Goal: Task Accomplishment & Management: Use online tool/utility

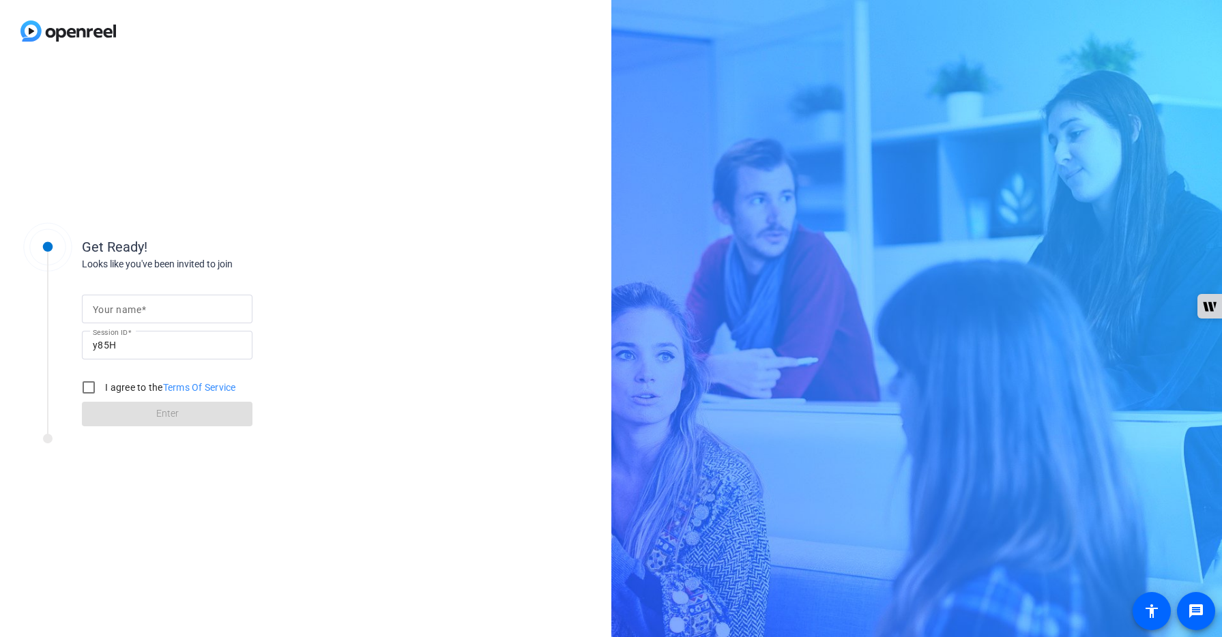
click at [221, 300] on div at bounding box center [167, 309] width 149 height 29
type input "[PERSON_NAME]"
click at [93, 387] on input "I agree to the Terms Of Service" at bounding box center [88, 387] width 27 height 27
checkbox input "true"
click at [193, 416] on span at bounding box center [167, 414] width 171 height 33
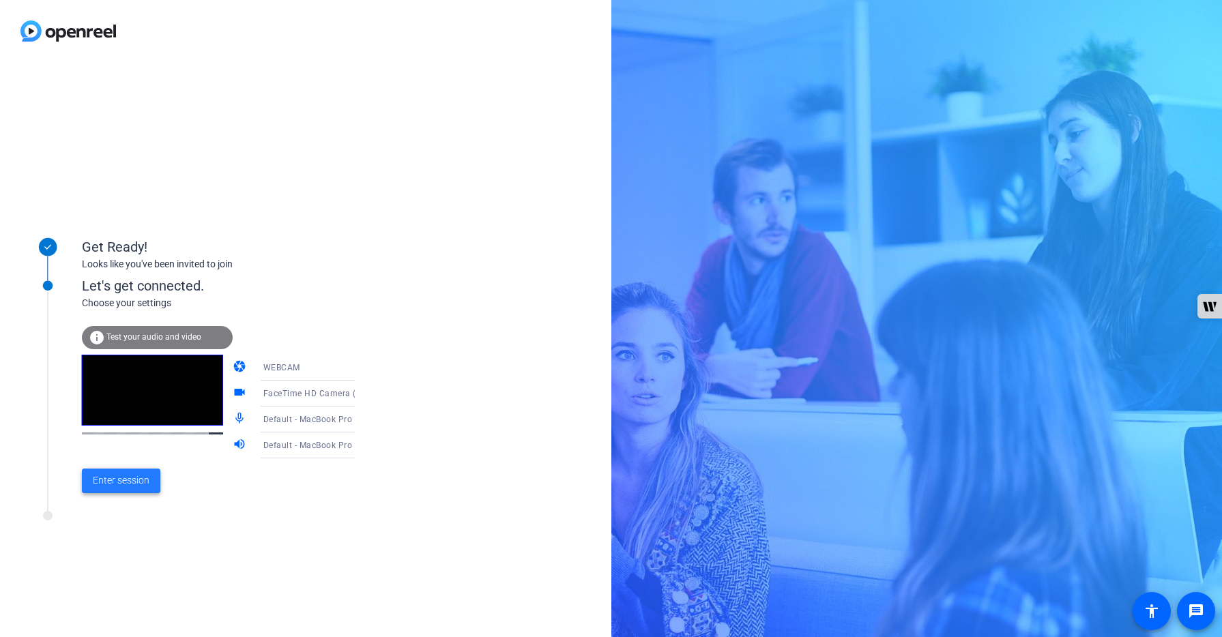
click at [130, 480] on span "Enter session" at bounding box center [121, 481] width 57 height 14
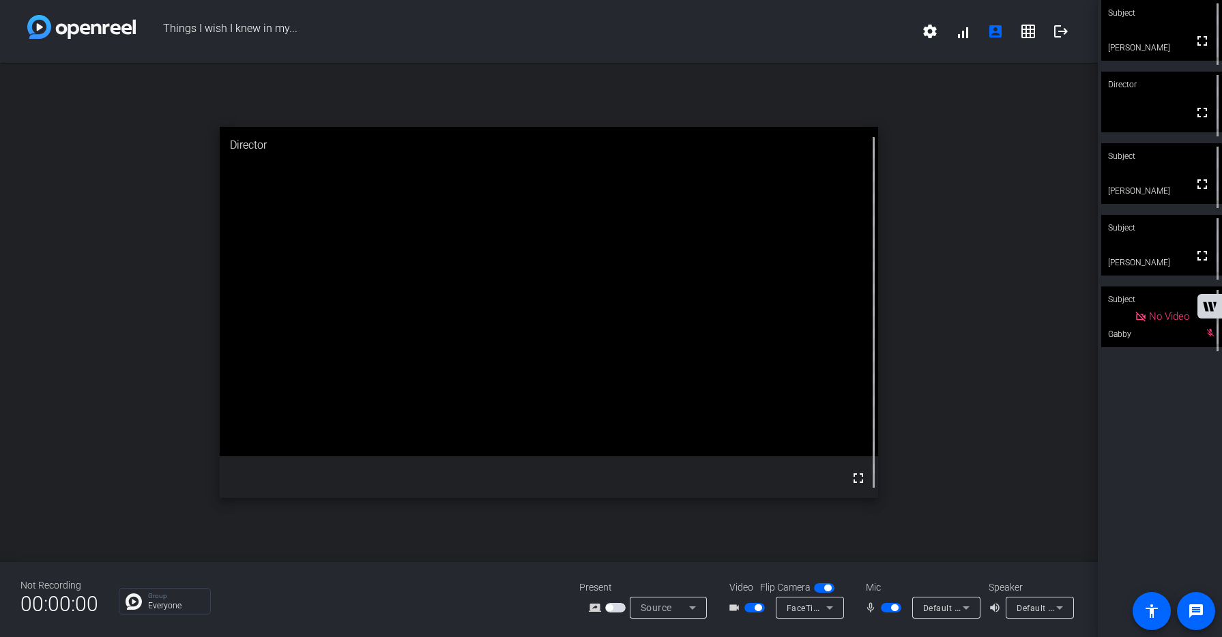
click at [1130, 449] on div "Subject fullscreen [PERSON_NAME] Director fullscreen Subject fullscreen [PERSON…" at bounding box center [1160, 318] width 124 height 637
click at [885, 607] on span "button" at bounding box center [891, 608] width 20 height 10
click at [895, 607] on span "button" at bounding box center [891, 608] width 20 height 10
click at [895, 607] on button "button" at bounding box center [891, 608] width 20 height 10
click at [895, 607] on span "button" at bounding box center [891, 608] width 20 height 10
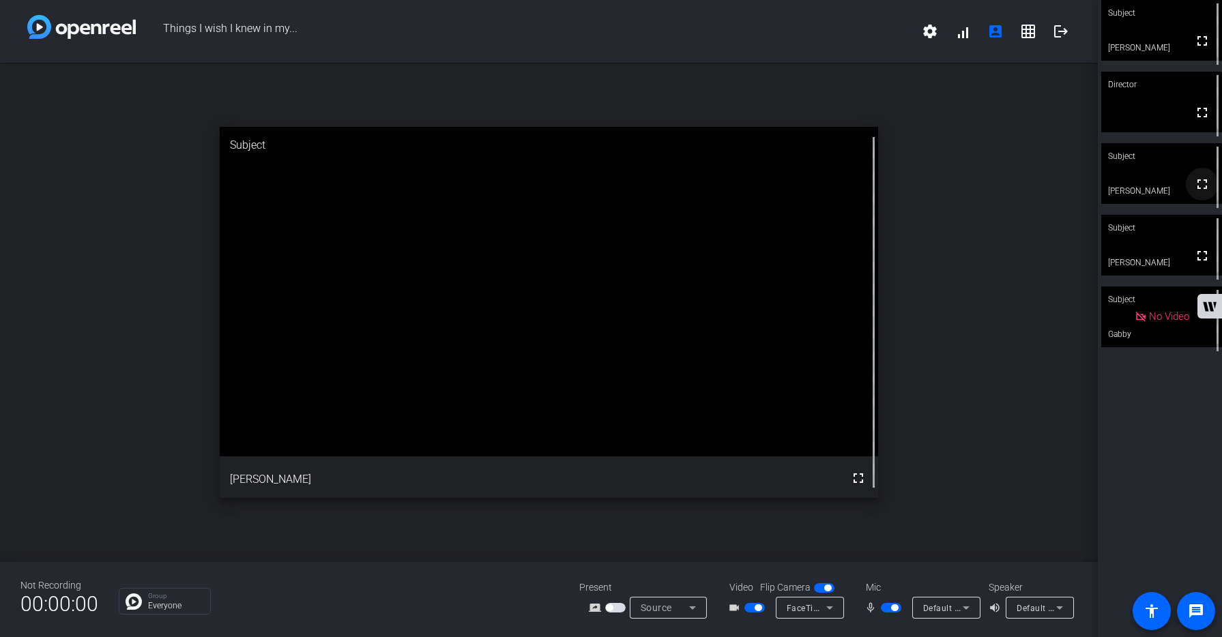
click at [1205, 191] on mat-icon "fullscreen" at bounding box center [1202, 184] width 16 height 16
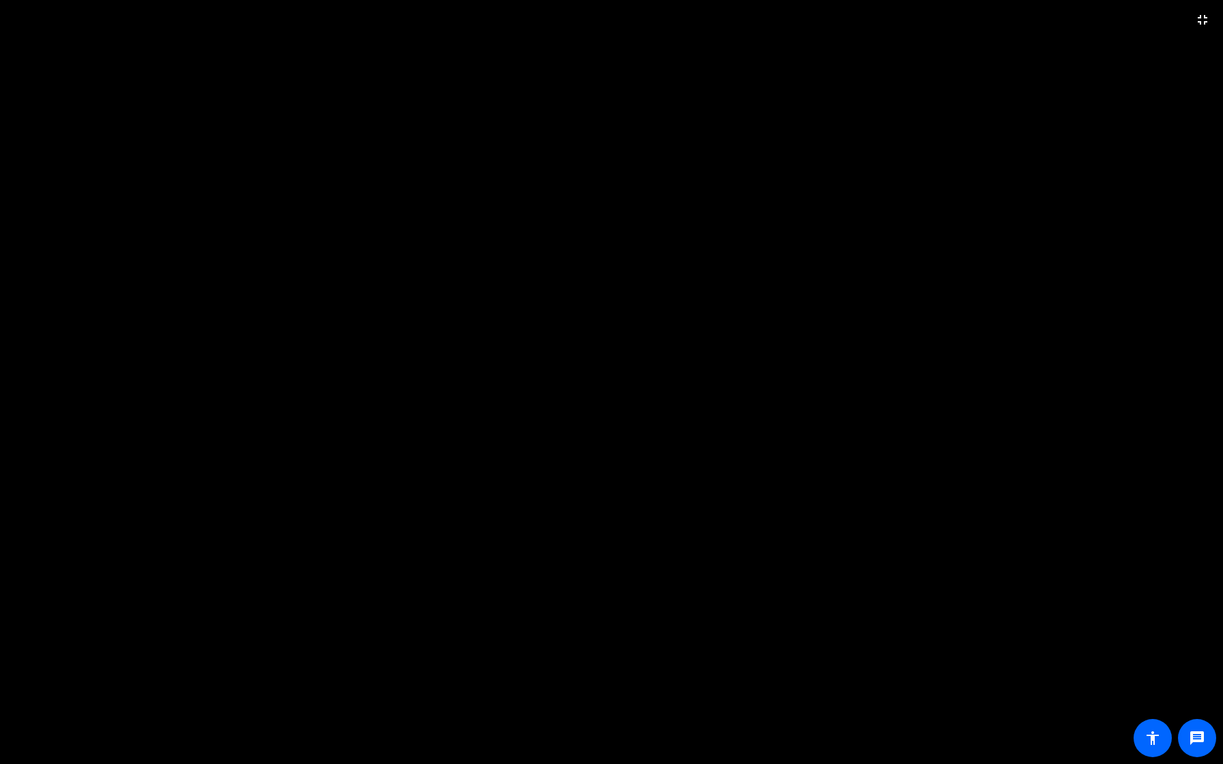
click at [1108, 334] on video at bounding box center [611, 382] width 1223 height 764
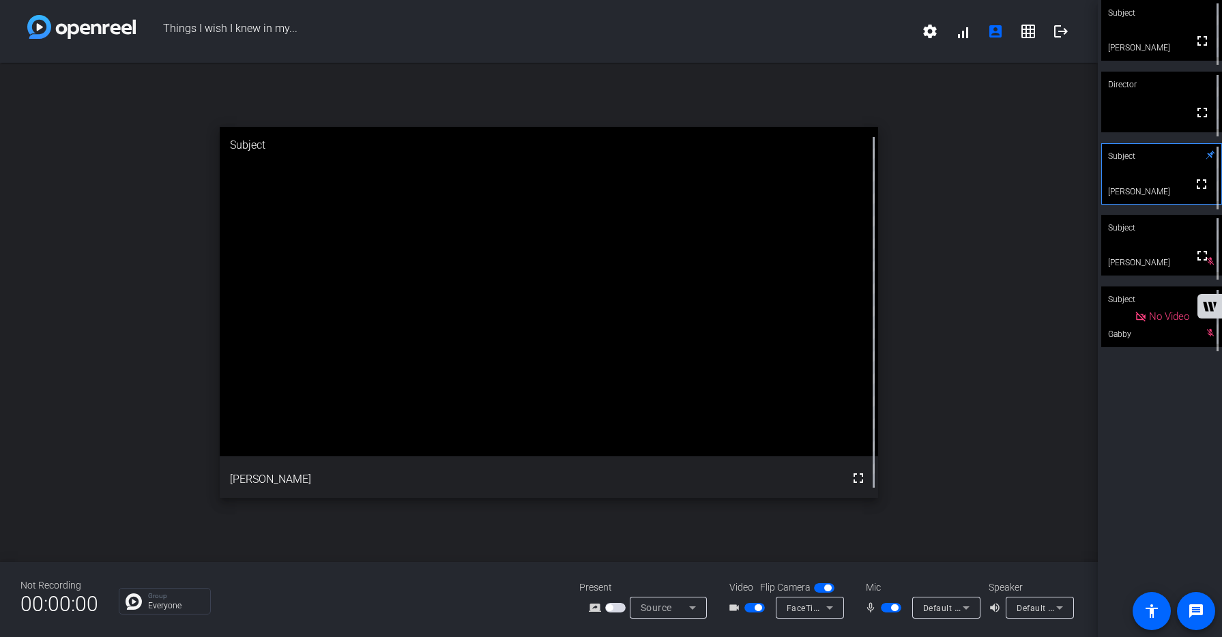
click at [887, 608] on span "button" at bounding box center [891, 608] width 20 height 10
click at [895, 610] on span "button" at bounding box center [891, 608] width 20 height 10
click at [885, 610] on span "button" at bounding box center [891, 608] width 20 height 10
click at [896, 608] on span "button" at bounding box center [891, 608] width 20 height 10
click at [885, 609] on span "button" at bounding box center [891, 608] width 20 height 10
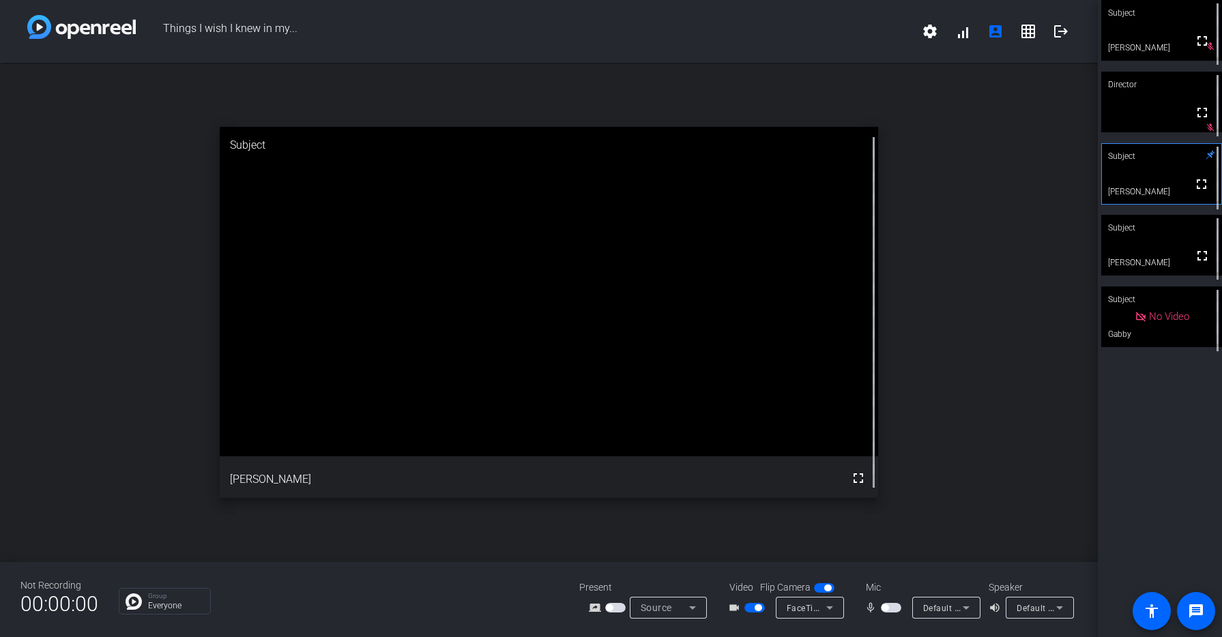
click at [896, 607] on span "button" at bounding box center [891, 608] width 20 height 10
click at [884, 607] on span "button" at bounding box center [891, 608] width 20 height 10
click at [894, 609] on span "button" at bounding box center [891, 608] width 20 height 10
click at [885, 607] on span "button" at bounding box center [891, 608] width 20 height 10
click at [897, 608] on span "button" at bounding box center [891, 608] width 20 height 10
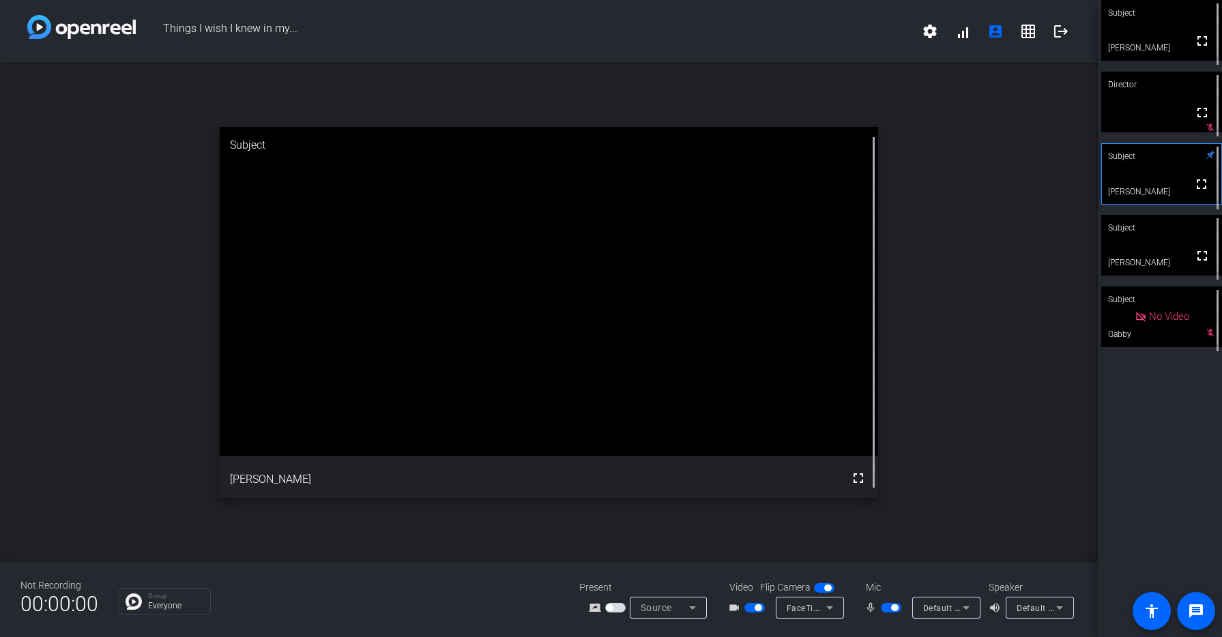
click at [885, 609] on span "button" at bounding box center [891, 608] width 20 height 10
click at [896, 608] on span "button" at bounding box center [891, 608] width 20 height 10
click at [1064, 31] on mat-icon "logout" at bounding box center [1061, 31] width 16 height 16
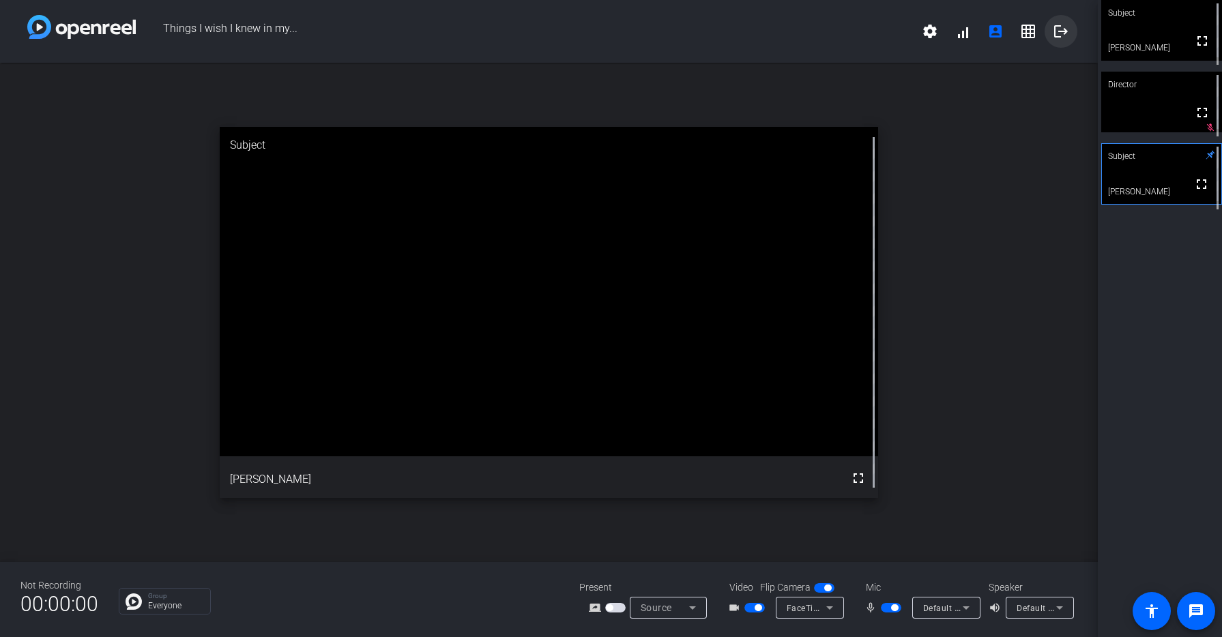
click at [1064, 31] on mat-icon "logout" at bounding box center [1061, 31] width 16 height 16
